Goal: Check status: Check status

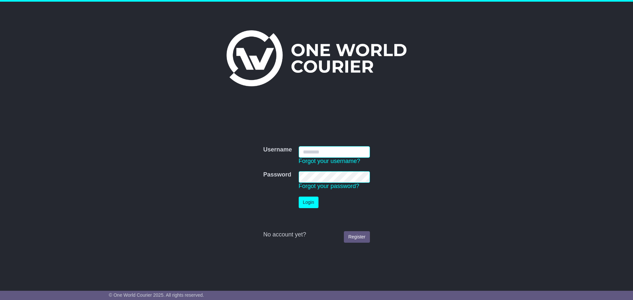
click at [321, 156] on input "Username" at bounding box center [334, 152] width 71 height 12
type input "**********"
click at [310, 200] on button "Login" at bounding box center [309, 203] width 20 height 12
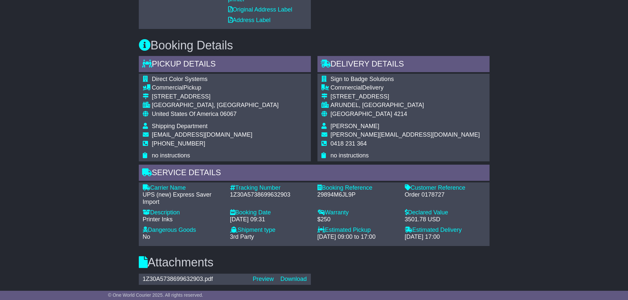
scroll to position [141, 0]
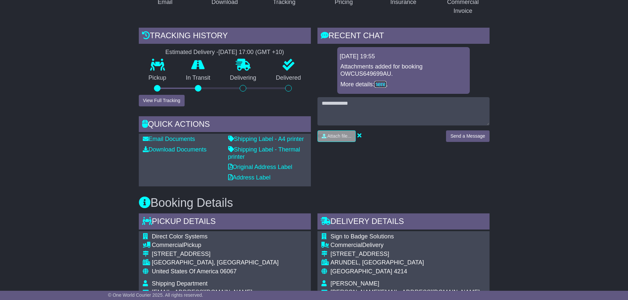
click at [385, 85] on link "here" at bounding box center [380, 84] width 12 height 7
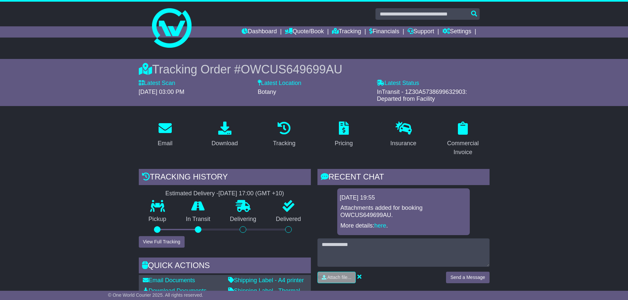
click at [284, 67] on span "OWCUS649699AU" at bounding box center [291, 70] width 101 height 14
copy span "OWCUS649699AU"
click at [428, 93] on span "InTransit - 1Z30A5738699632903: Departed from Facility" at bounding box center [422, 96] width 90 height 14
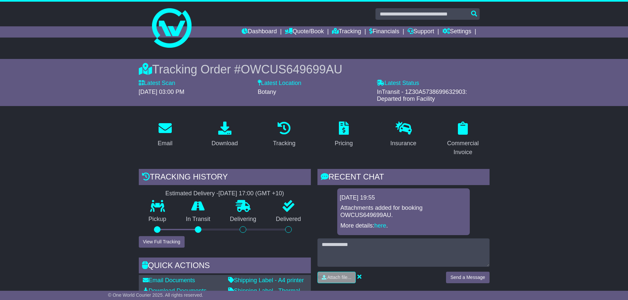
copy span "1Z30A5738699632903"
